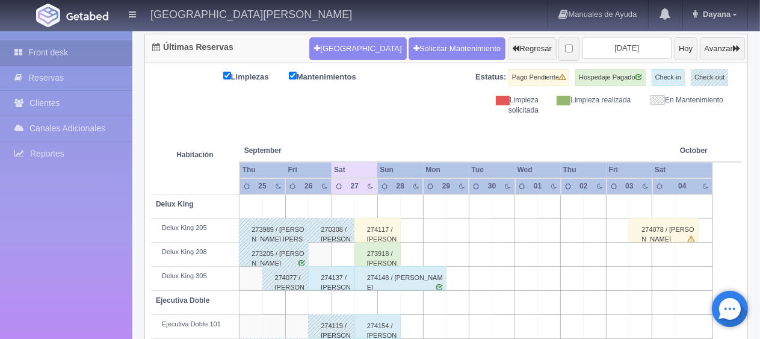
scroll to position [301, 0]
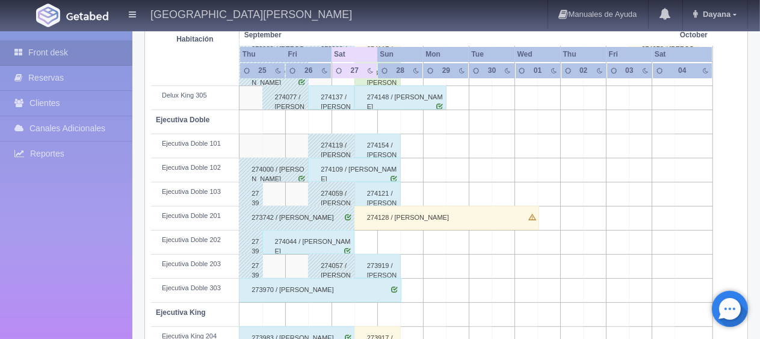
click at [452, 217] on div "274128 / [PERSON_NAME]" at bounding box center [447, 218] width 185 height 24
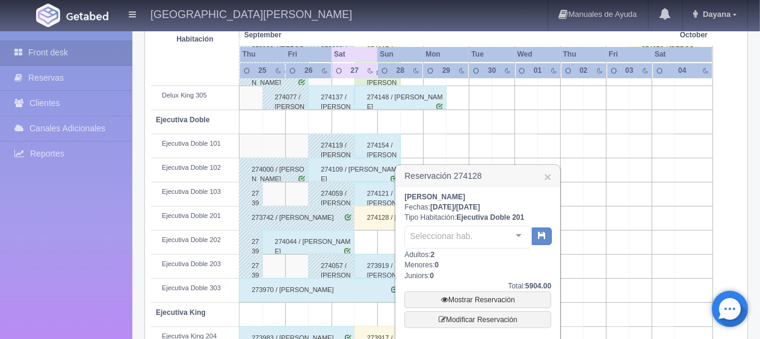
scroll to position [361, 0]
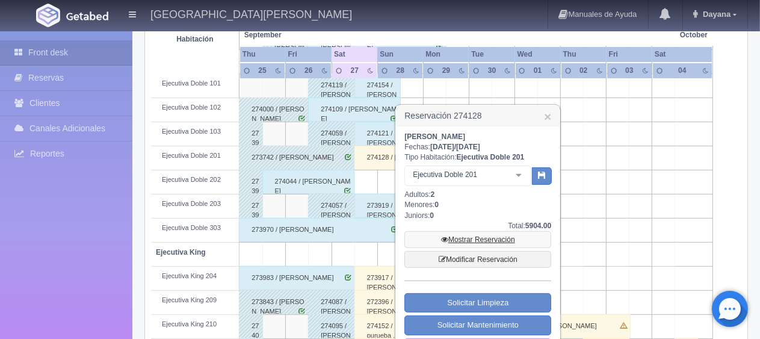
click at [495, 233] on link "Mostrar Reservación" at bounding box center [478, 239] width 147 height 17
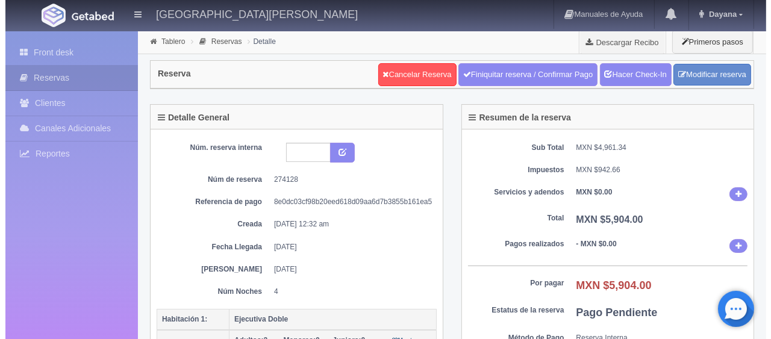
scroll to position [120, 0]
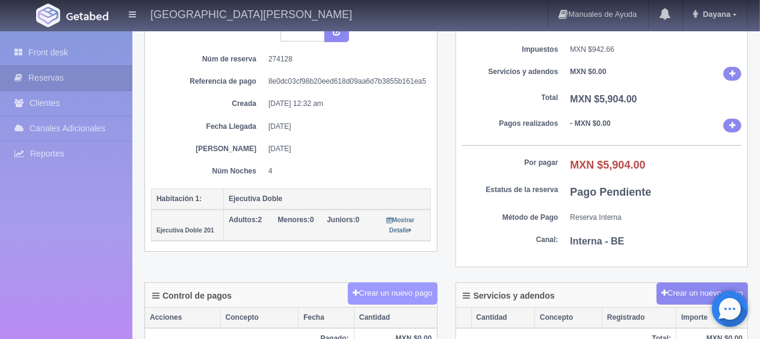
click at [382, 290] on button "Crear un nuevo pago" at bounding box center [392, 293] width 89 height 22
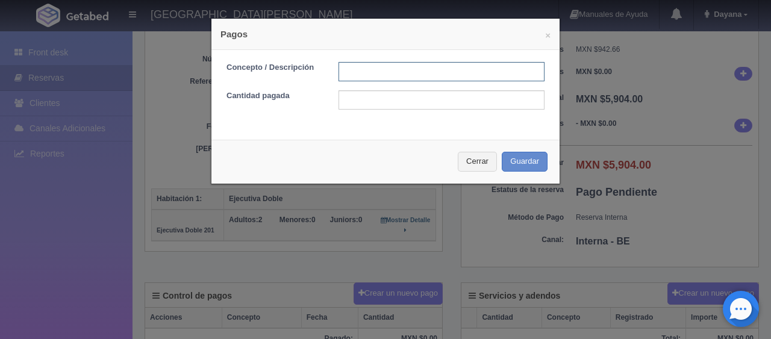
drag, startPoint x: 399, startPoint y: 76, endPoint x: 409, endPoint y: 81, distance: 11.6
click at [399, 78] on input "text" at bounding box center [441, 71] width 206 height 19
type input "Total Tarjeta"
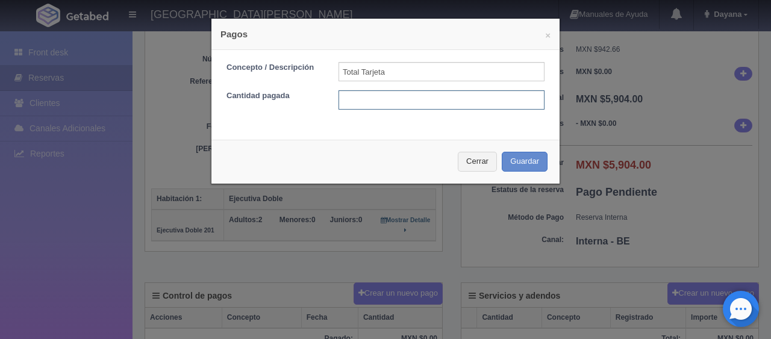
click at [447, 102] on input "text" at bounding box center [441, 99] width 206 height 19
type input "5094"
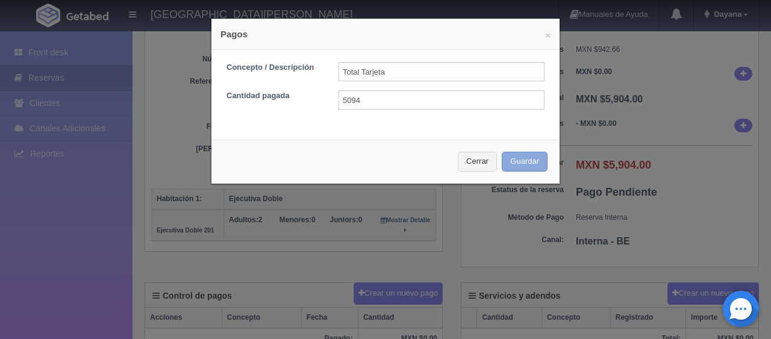
click at [509, 154] on button "Guardar" at bounding box center [525, 162] width 46 height 20
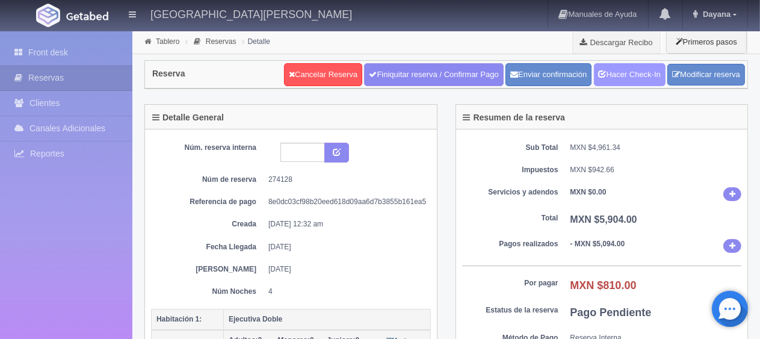
click at [636, 83] on link "Hacer Check-In" at bounding box center [630, 74] width 72 height 23
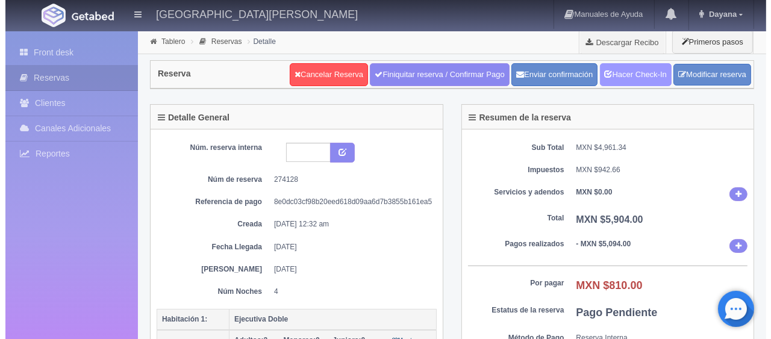
scroll to position [301, 0]
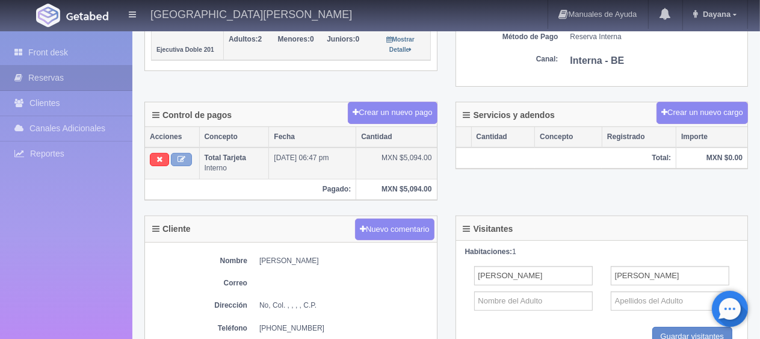
click at [176, 155] on button at bounding box center [181, 159] width 21 height 13
type input "Total Tarjeta"
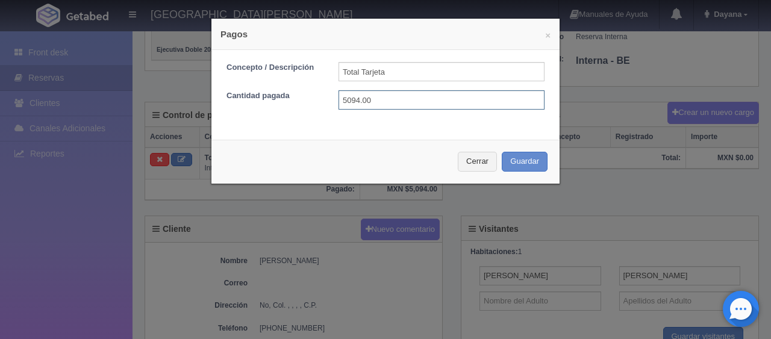
drag, startPoint x: 380, startPoint y: 101, endPoint x: 347, endPoint y: 105, distance: 33.4
click at [347, 105] on input "5094.00" at bounding box center [441, 99] width 206 height 19
type input "5904"
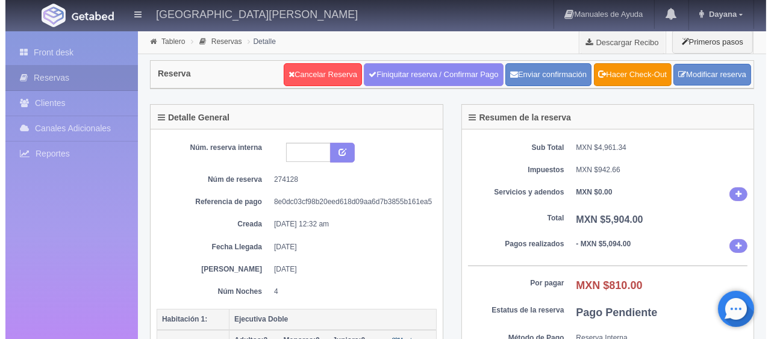
scroll to position [241, 0]
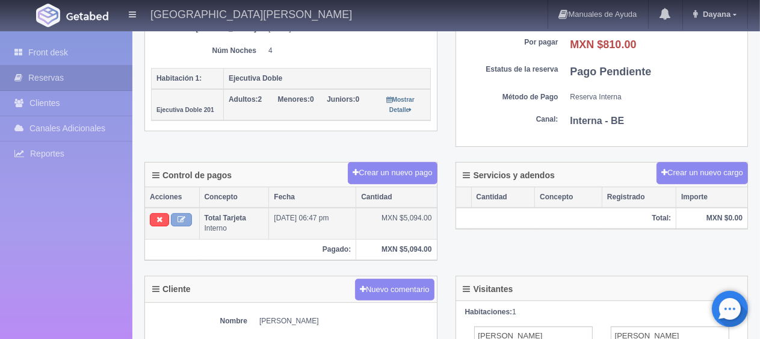
click at [179, 216] on icon at bounding box center [182, 220] width 8 height 8
type input "Total Tarjeta"
type input "5094.00"
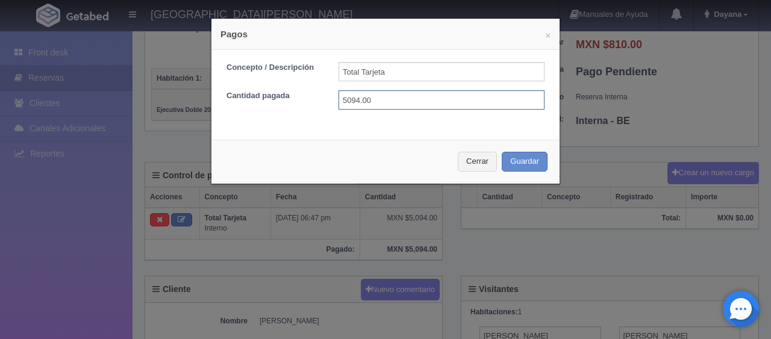
drag, startPoint x: 386, startPoint y: 105, endPoint x: 323, endPoint y: 105, distance: 63.2
click at [323, 105] on div "Cantidad pagada 5094.00" at bounding box center [385, 99] width 336 height 19
click at [419, 109] on input "5094" at bounding box center [441, 99] width 206 height 19
click at [429, 99] on input "5094" at bounding box center [441, 99] width 206 height 19
type input "5"
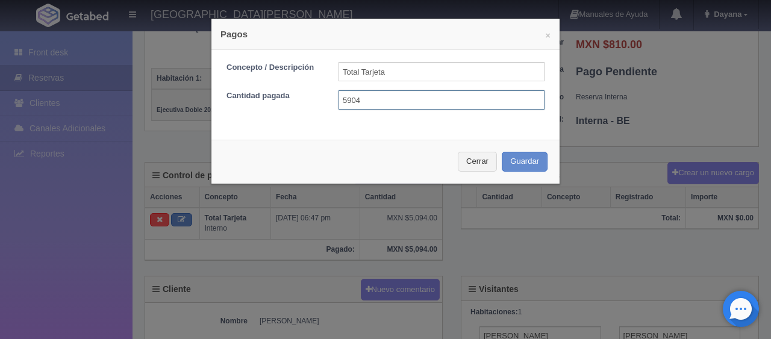
type input "5904"
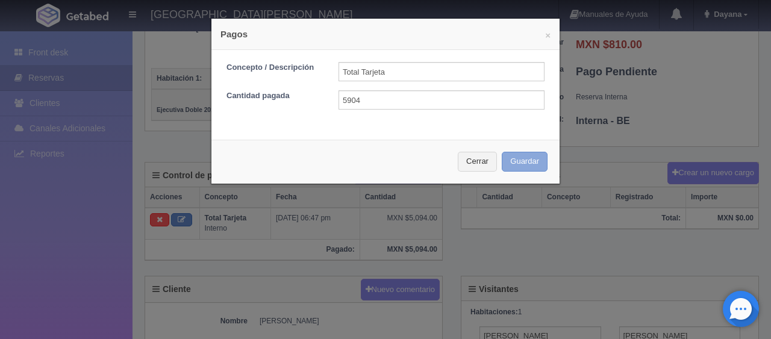
click at [514, 161] on button "Guardar" at bounding box center [525, 162] width 46 height 20
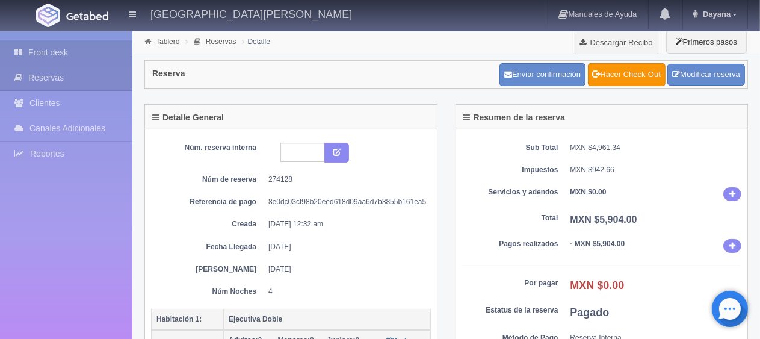
click at [73, 52] on link "Front desk" at bounding box center [66, 52] width 132 height 25
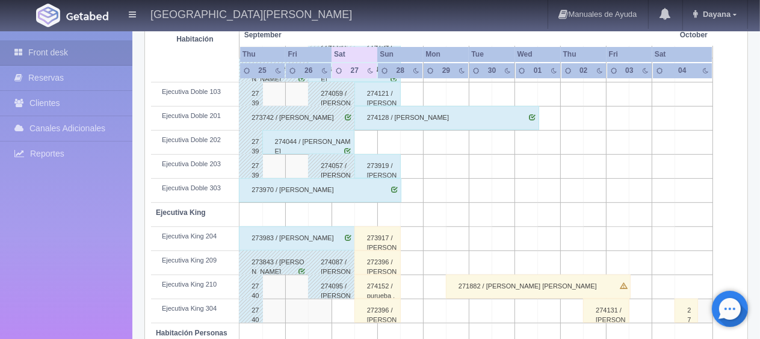
scroll to position [642, 0]
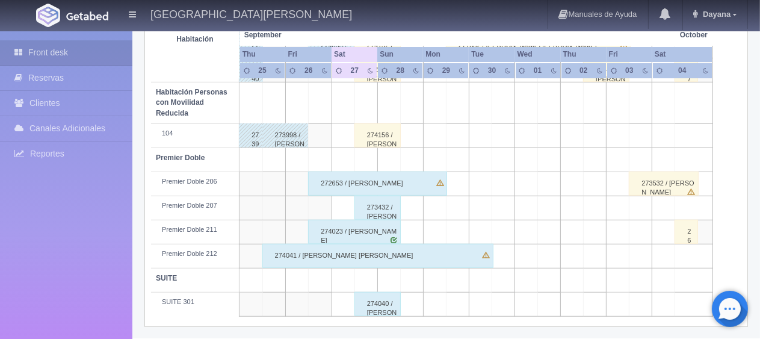
click at [400, 184] on div "272653 / [PERSON_NAME]" at bounding box center [377, 184] width 138 height 24
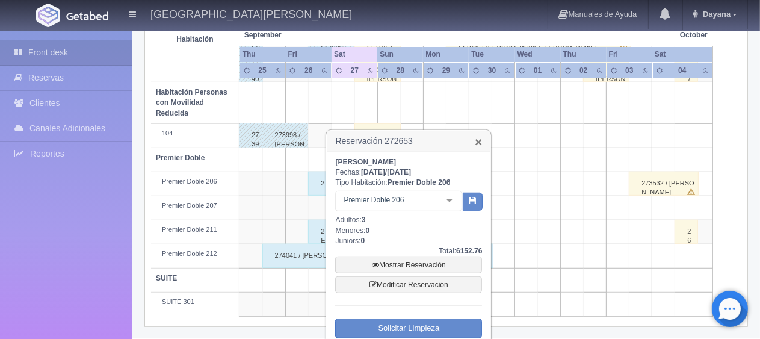
click at [477, 138] on link "×" at bounding box center [478, 141] width 7 height 13
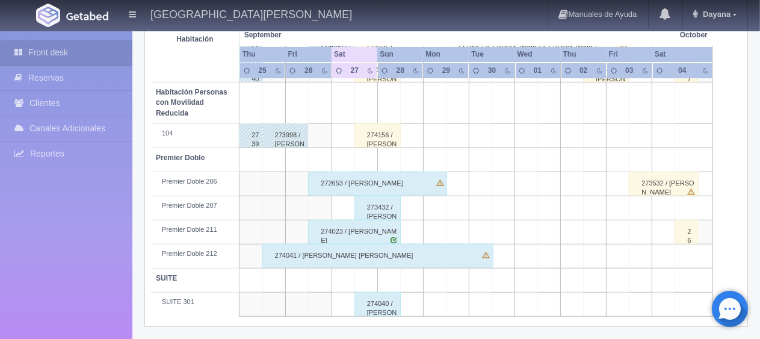
scroll to position [582, 0]
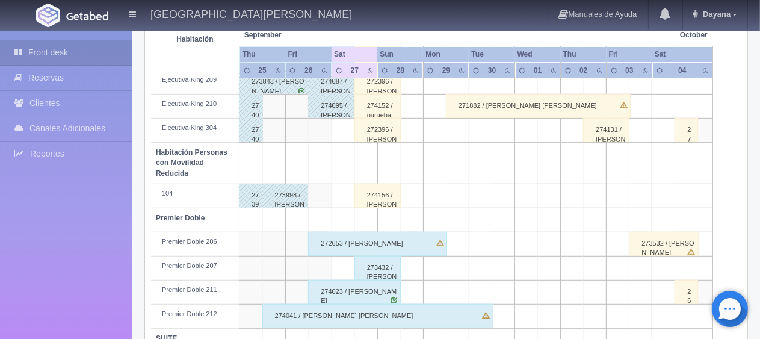
click at [388, 200] on div "274156 / Rony Castillo ." at bounding box center [378, 196] width 46 height 24
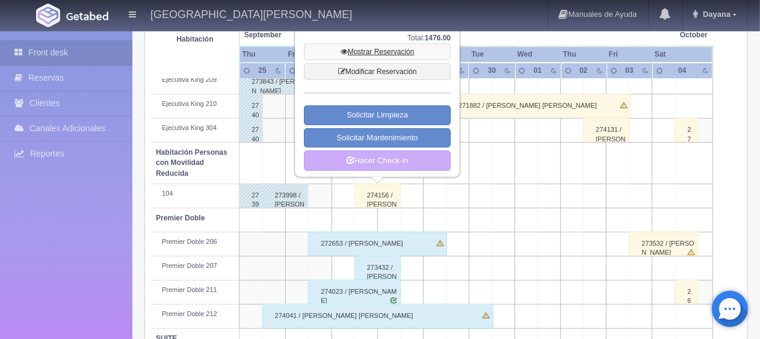
click at [388, 52] on link "Mostrar Reservación" at bounding box center [377, 51] width 147 height 17
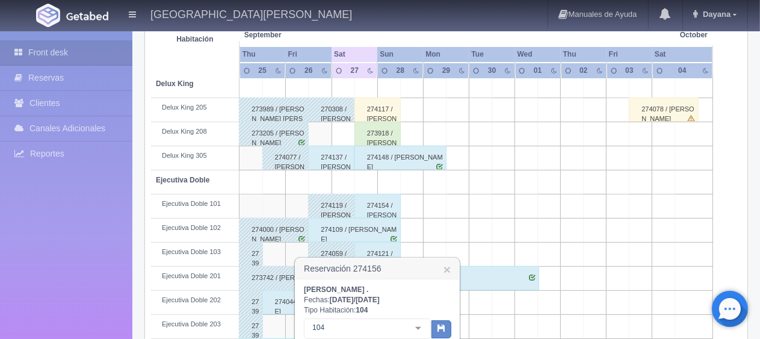
scroll to position [421, 0]
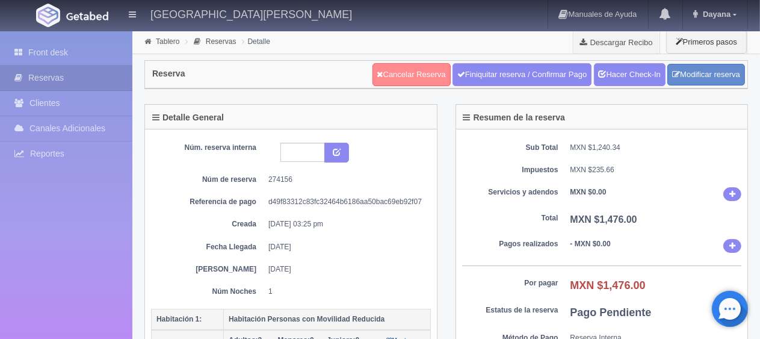
click at [397, 69] on link "Cancelar Reserva" at bounding box center [412, 74] width 78 height 23
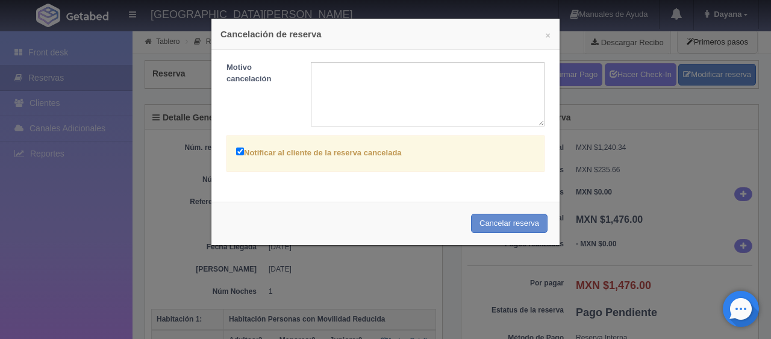
click at [350, 157] on label "Notificar al cliente de la reserva cancelada" at bounding box center [319, 152] width 166 height 14
click at [244, 155] on input "Notificar al cliente de la reserva cancelada" at bounding box center [240, 152] width 8 height 8
checkbox input "false"
click at [483, 225] on button "Cancelar reserva" at bounding box center [509, 224] width 76 height 20
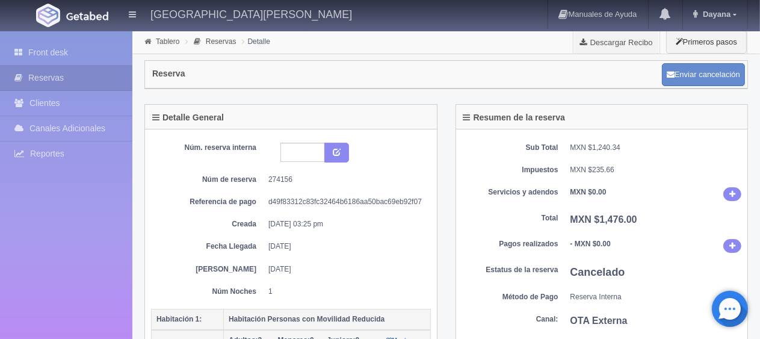
click at [556, 97] on div "Reserva Enviar cancelación" at bounding box center [446, 79] width 622 height 50
click at [79, 55] on link "Front desk" at bounding box center [66, 52] width 132 height 25
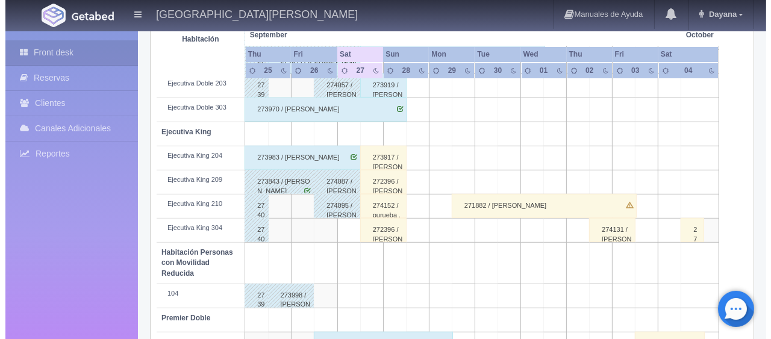
scroll to position [60, 0]
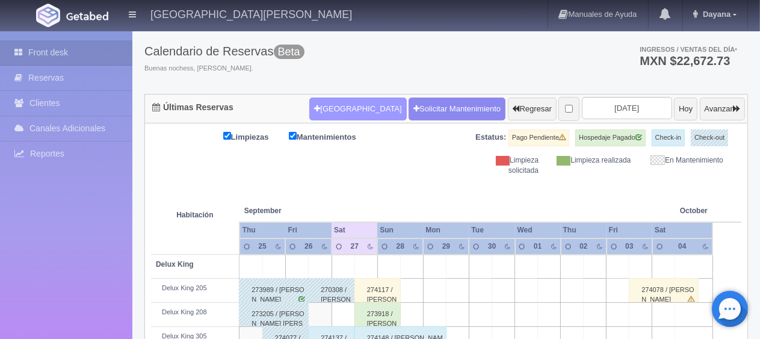
click at [352, 112] on button "[GEOGRAPHIC_DATA]" at bounding box center [357, 109] width 97 height 23
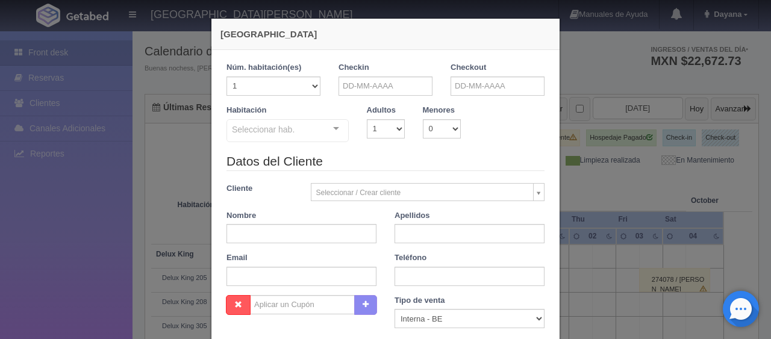
checkbox input "false"
click at [374, 83] on input "text" at bounding box center [385, 85] width 94 height 19
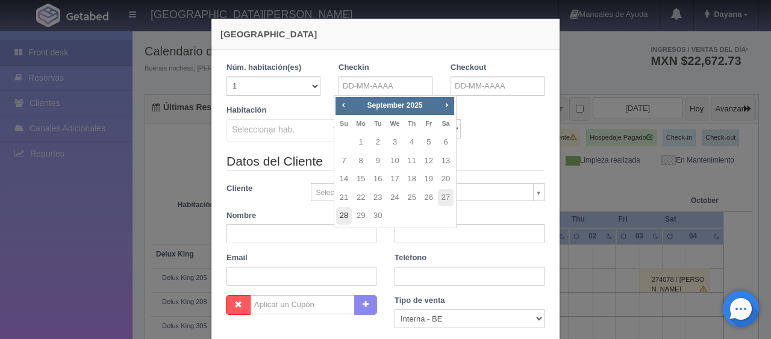
click at [336, 217] on link "28" at bounding box center [344, 215] width 16 height 17
type input "[DATE]"
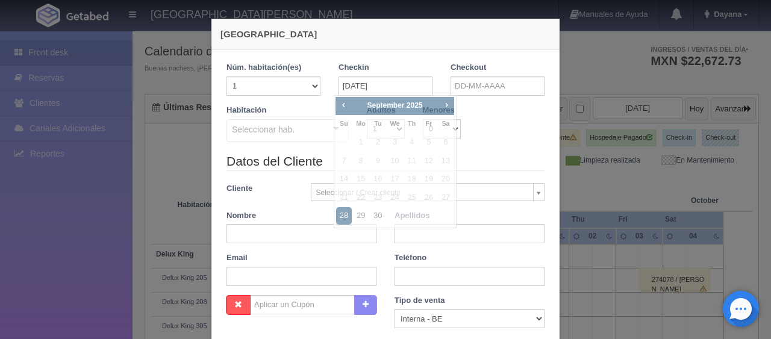
checkbox input "false"
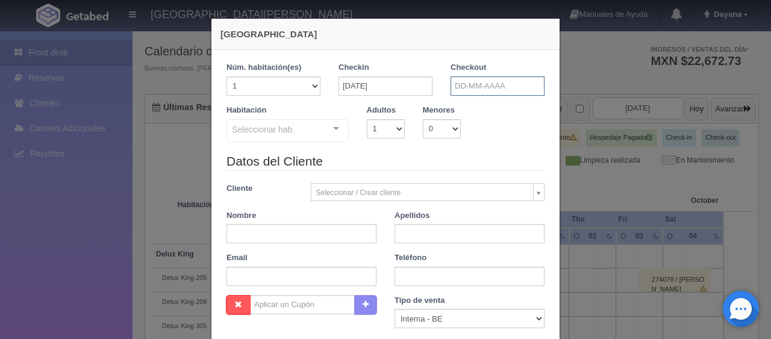
click at [489, 86] on input "text" at bounding box center [497, 85] width 94 height 19
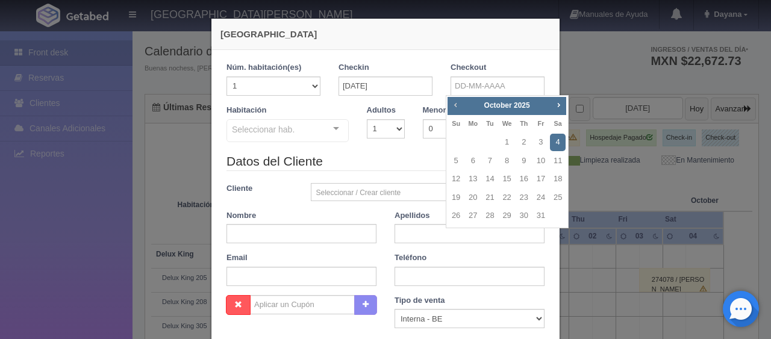
click at [457, 107] on span "Prev" at bounding box center [455, 105] width 10 height 10
click at [473, 217] on link "29" at bounding box center [473, 215] width 16 height 17
type input "29-09-2025"
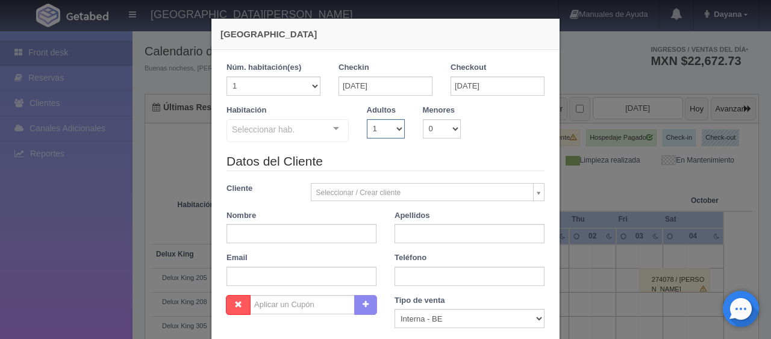
click at [387, 135] on select "1 2 3 4 5 6 7 8 9 10" at bounding box center [386, 128] width 38 height 19
checkbox input "false"
select select "3"
click at [367, 119] on select "1 2 3 4 5 6 7 8 9 10" at bounding box center [386, 128] width 38 height 19
checkbox input "false"
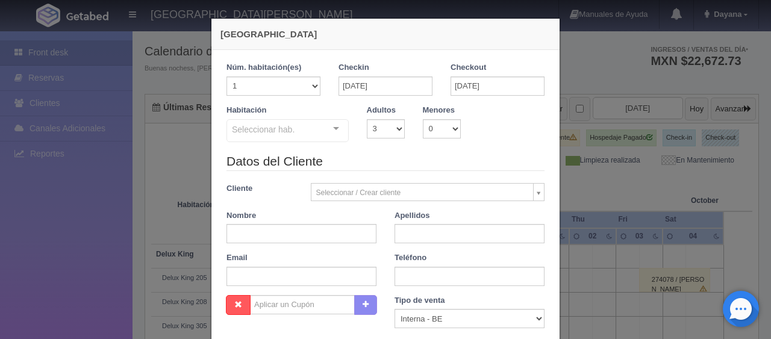
click at [380, 138] on div "Habitación Seleccionar hab. SUITE SUITE - Sin asignar SUITE 301 Habitación Pers…" at bounding box center [385, 129] width 336 height 48
click at [380, 137] on select "1 2 3 4 5 6 7 8 9 10" at bounding box center [386, 128] width 38 height 19
select select "2"
click at [367, 119] on select "1 2 3 4 5 6 7 8 9 10" at bounding box center [386, 128] width 38 height 19
checkbox input "false"
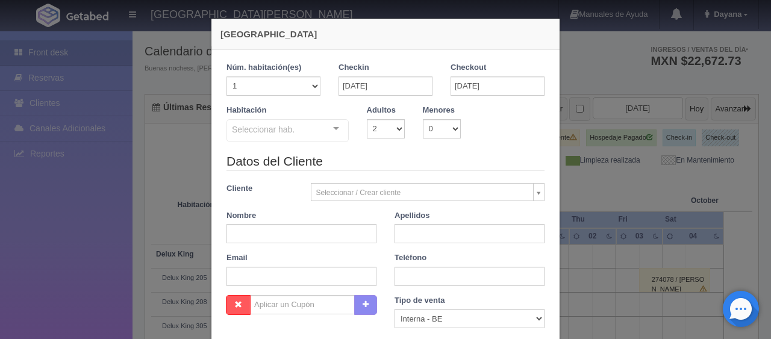
click at [266, 146] on div "Habitación Seleccionar hab. SUITE SUITE - Sin asignar SUITE 301 Habitación Pers…" at bounding box center [385, 129] width 336 height 48
click at [302, 138] on div "Seleccionar hab." at bounding box center [287, 130] width 122 height 23
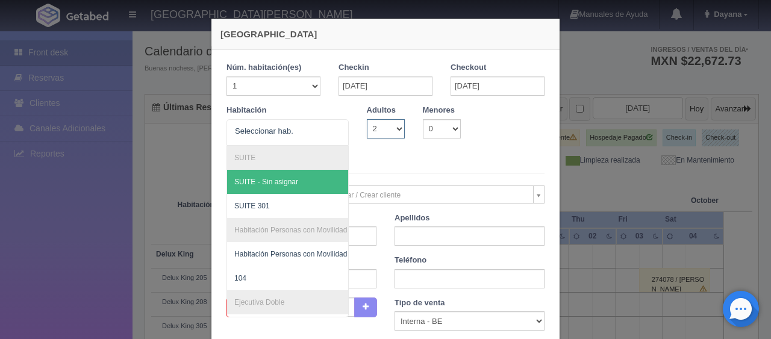
click at [390, 135] on select "1 2 3 4 5 6 7 8 9 10" at bounding box center [386, 128] width 38 height 19
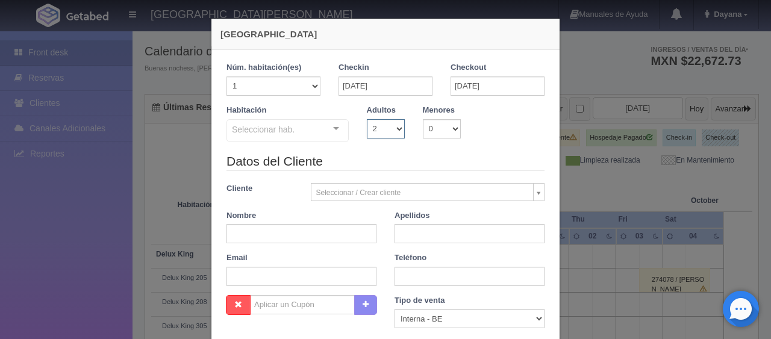
click at [381, 136] on select "1 2 3 4 5 6 7 8 9 10" at bounding box center [386, 128] width 38 height 19
click at [272, 116] on div "Habitación Seleccionar hab. SUITE SUITE - Sin asignar SUITE 301 Habitación Pers…" at bounding box center [287, 124] width 140 height 39
drag, startPoint x: 373, startPoint y: 124, endPoint x: 376, endPoint y: 131, distance: 7.8
click at [373, 124] on select "1 2 3 4 5 6 7 8 9 10" at bounding box center [386, 128] width 38 height 19
select select "1"
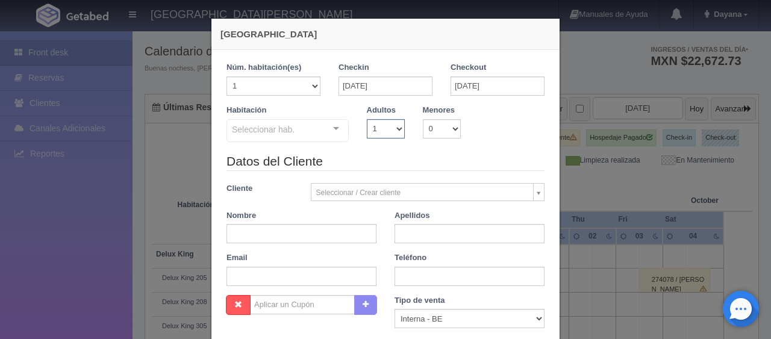
click at [367, 119] on select "1 2 3 4 5 6 7 8 9 10" at bounding box center [386, 128] width 38 height 19
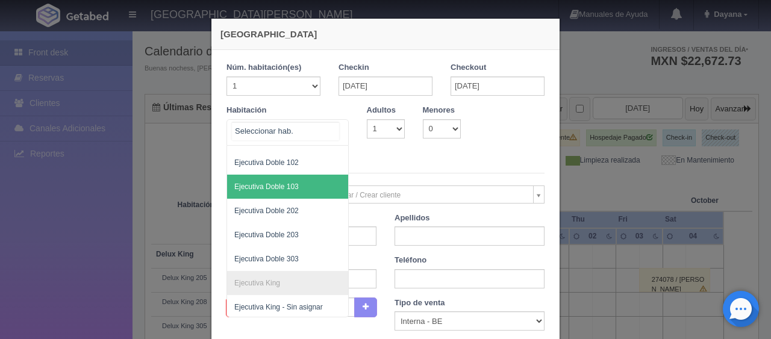
scroll to position [332, 0]
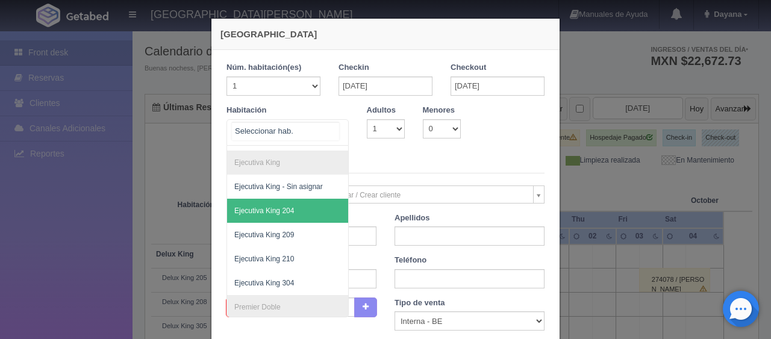
click at [299, 209] on span "Ejecutiva King 204" at bounding box center [328, 211] width 202 height 24
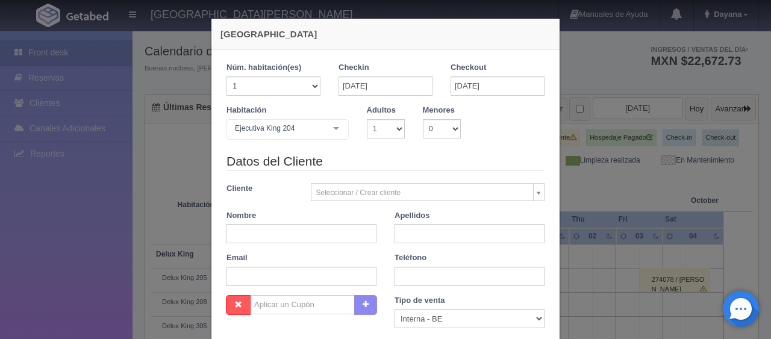
scroll to position [60, 0]
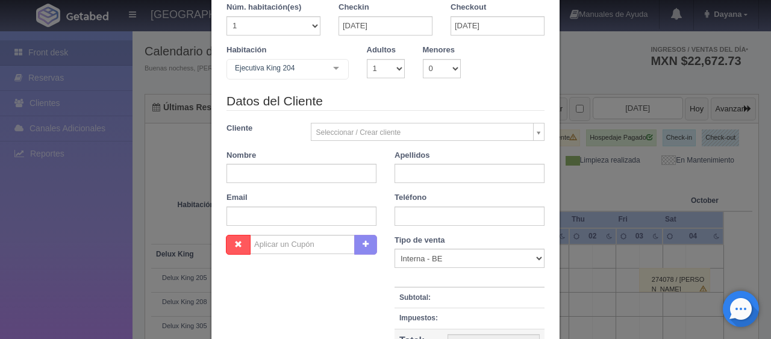
checkbox input "false"
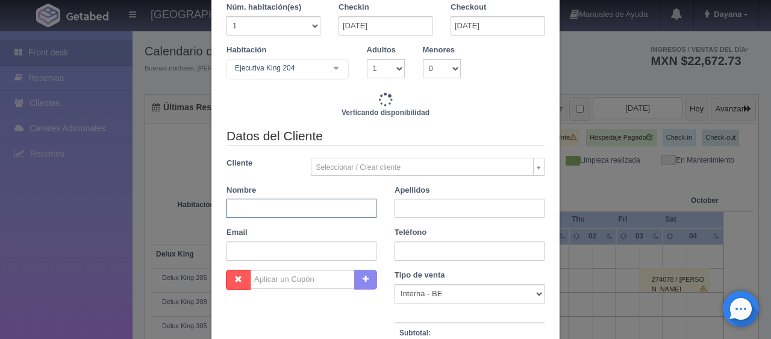
click at [297, 213] on input "text" at bounding box center [301, 208] width 150 height 19
paste input "[PERSON_NAME]"
type input "Carol"
paste input "Lopez"
type input "Lopez"
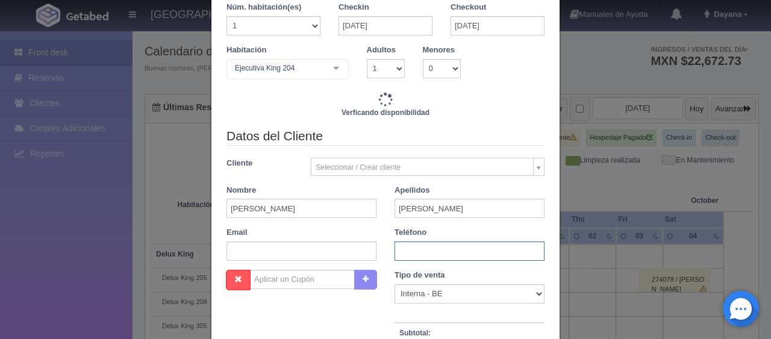
click at [417, 253] on input "text" at bounding box center [469, 250] width 150 height 19
paste input "3151075198"
type input "3151075198"
click at [412, 290] on select "Correo Electronico Interna - BE Llamada OTA Externa Otro WALK IN" at bounding box center [469, 293] width 150 height 19
type input "1299.00"
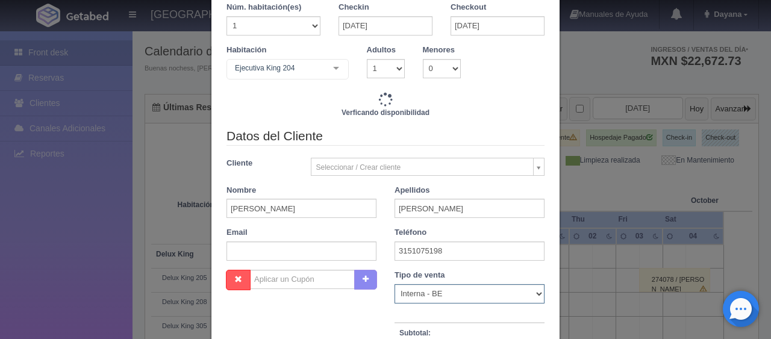
checkbox input "false"
select select "phone"
click at [394, 287] on select "Correo Electronico Interna - BE Llamada OTA Externa Otro WALK IN" at bounding box center [469, 293] width 150 height 19
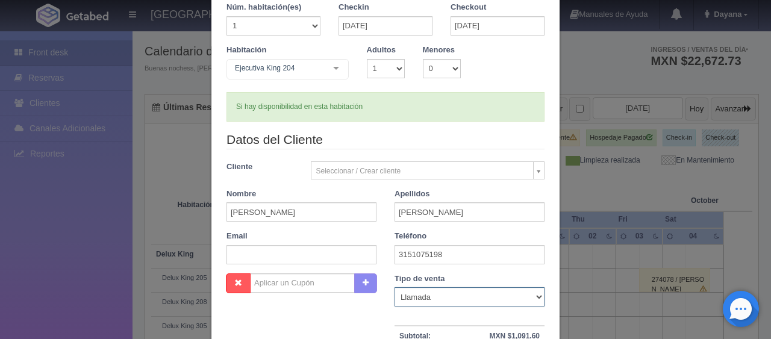
click at [414, 296] on select "Correo Electronico Interna - BE Llamada OTA Externa Otro WALK IN" at bounding box center [469, 296] width 150 height 19
click at [394, 287] on select "Correo Electronico Interna - BE Llamada OTA Externa Otro WALK IN" at bounding box center [469, 296] width 150 height 19
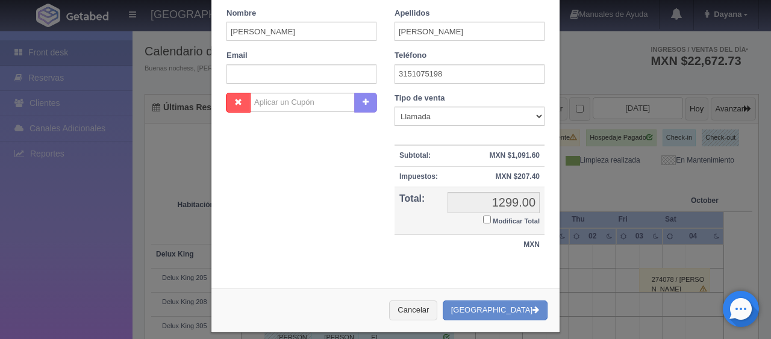
click at [524, 220] on small "Modificar Total" at bounding box center [515, 220] width 47 height 7
click at [491, 220] on input "Modificar Total" at bounding box center [487, 220] width 8 height 8
checkbox input "true"
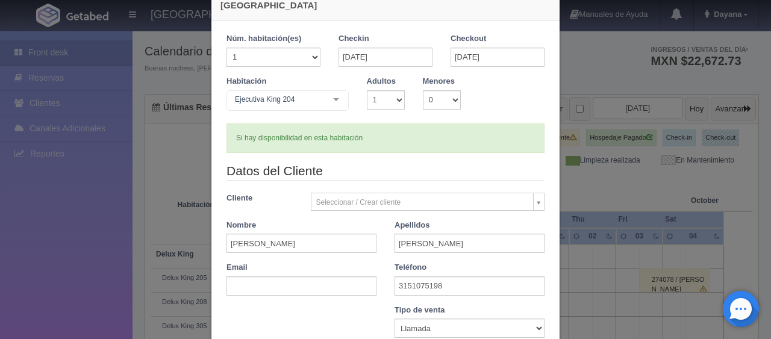
scroll to position [210, 0]
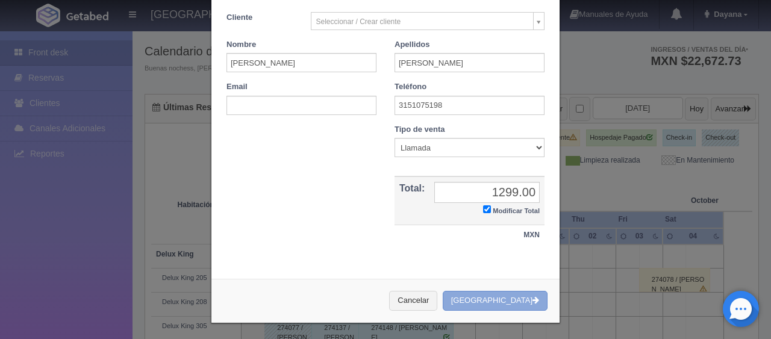
click at [513, 295] on button "[GEOGRAPHIC_DATA]" at bounding box center [495, 301] width 105 height 20
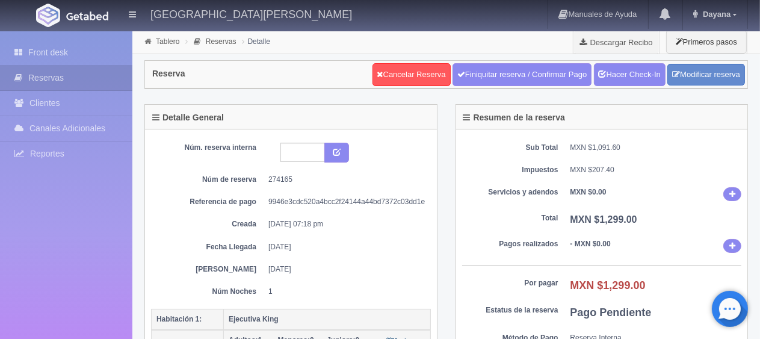
click at [666, 195] on dd "MXN $0.00" at bounding box center [657, 194] width 172 height 14
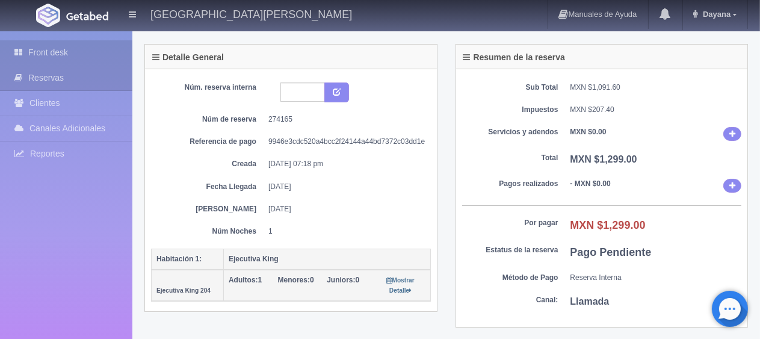
click at [75, 51] on link "Front desk" at bounding box center [66, 52] width 132 height 25
